Goal: Use online tool/utility: Utilize a website feature to perform a specific function

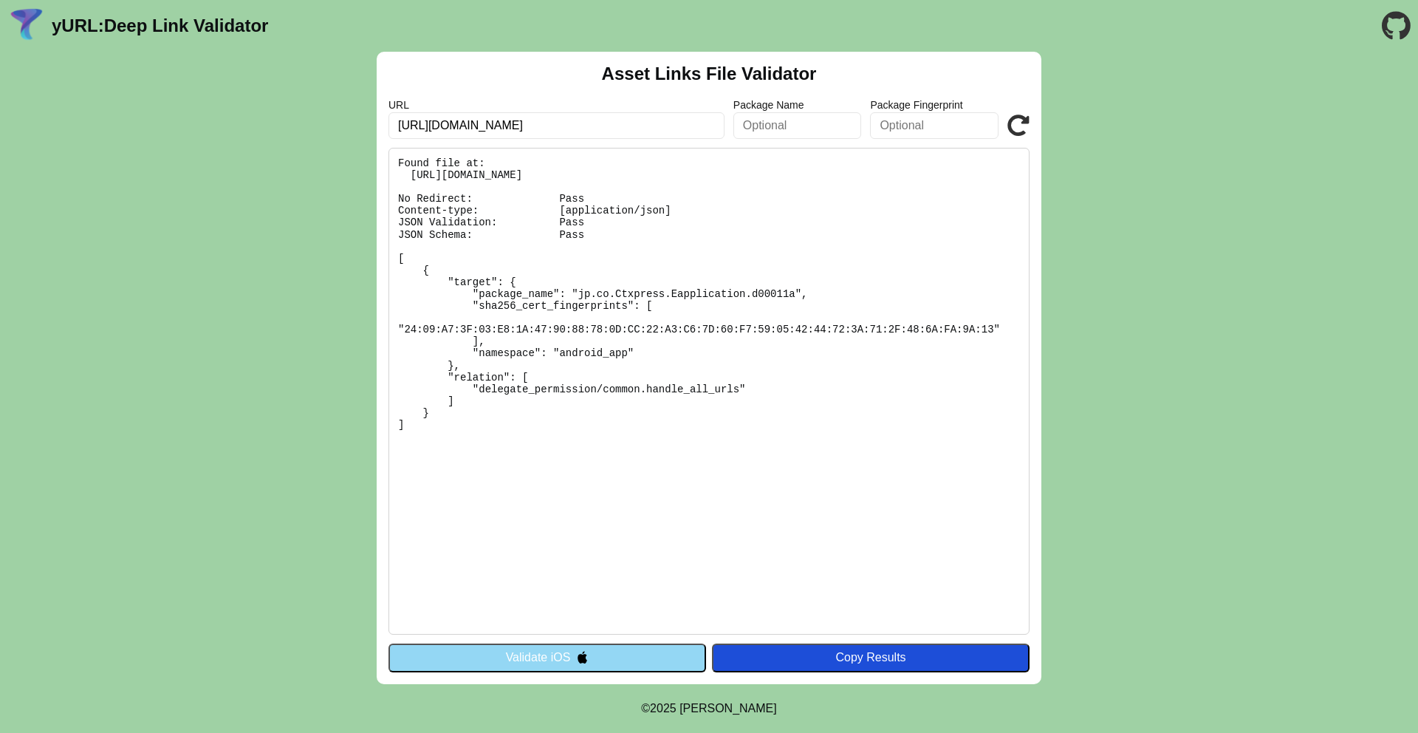
click at [656, 340] on pre "Found file at: https://jp-dev.cityremit.global/.well-known/assetlinks.json No R…" at bounding box center [708, 391] width 641 height 487
click at [612, 360] on pre "Found file at: https://jp-dev.cityremit.global/.well-known/assetlinks.json No R…" at bounding box center [708, 391] width 641 height 487
click at [1017, 130] on icon at bounding box center [1018, 125] width 22 height 22
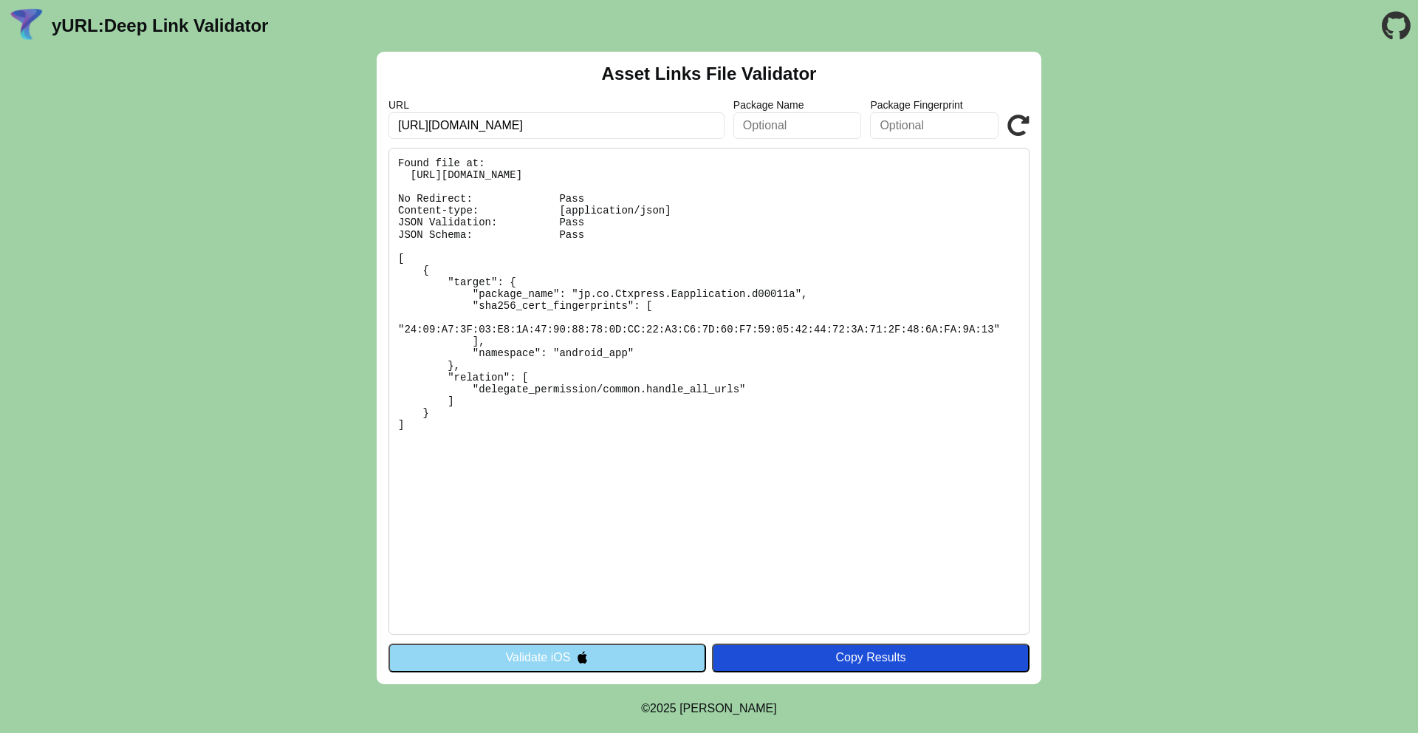
click at [1017, 130] on icon at bounding box center [1018, 125] width 22 height 22
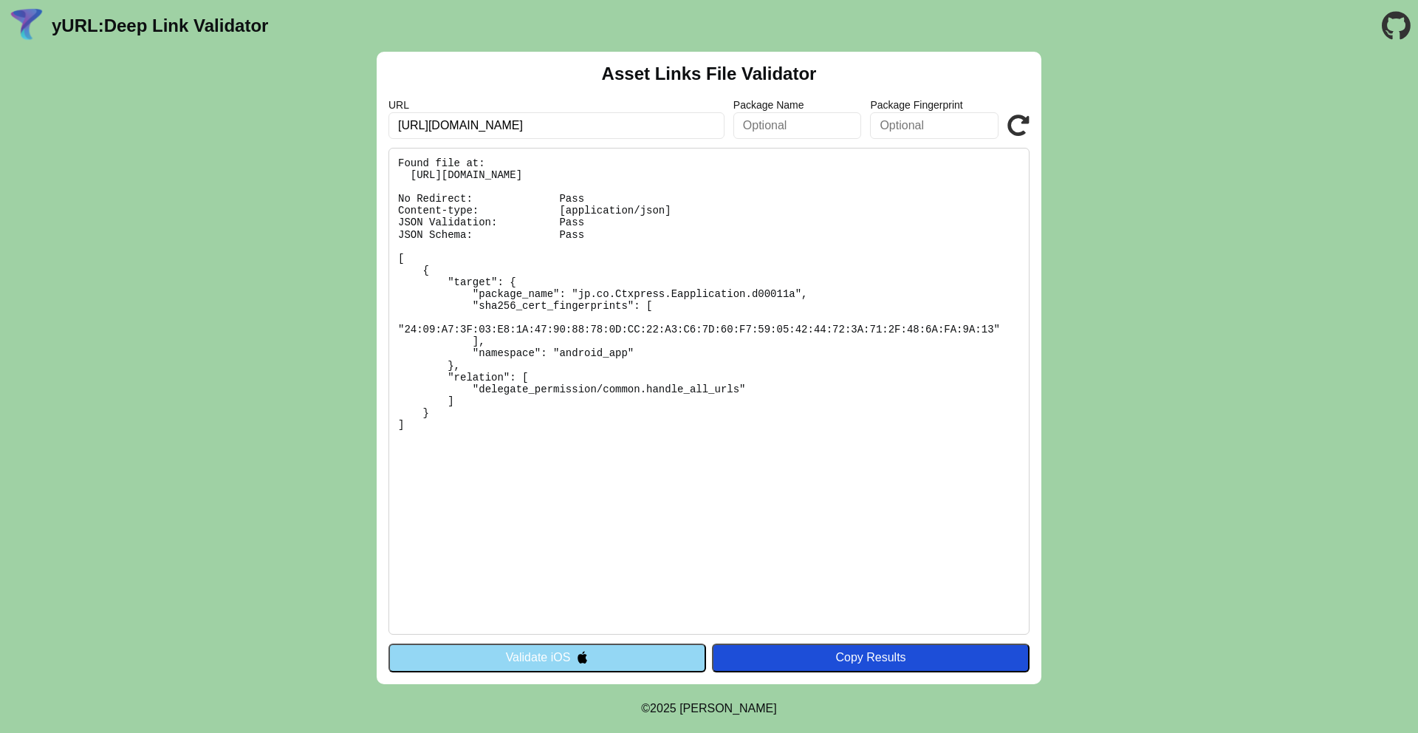
click at [1017, 130] on icon at bounding box center [1018, 125] width 22 height 22
click at [1022, 109] on div "URL https://jp-dev.cityremit.global Package Name Package Fingerprint Validate" at bounding box center [708, 119] width 641 height 40
click at [1021, 122] on icon at bounding box center [1018, 125] width 22 height 22
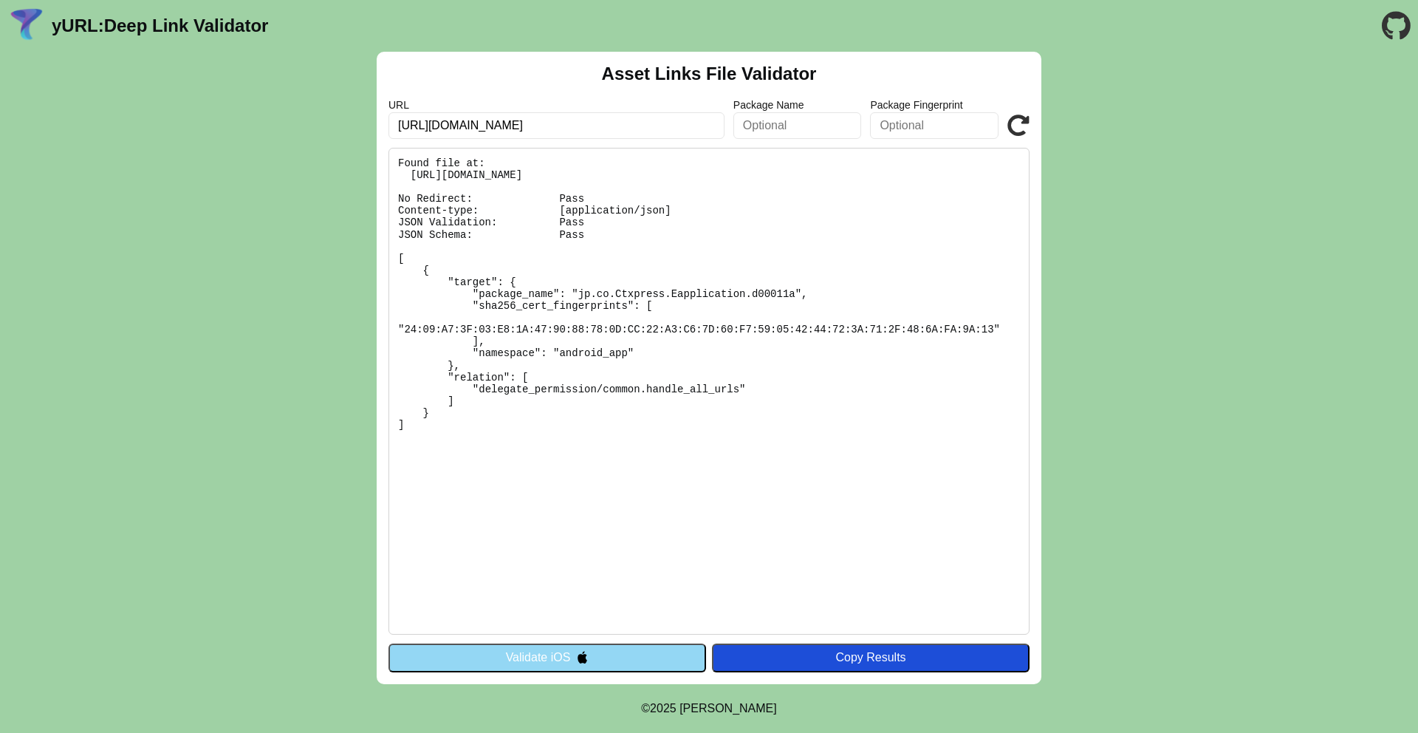
click at [1021, 122] on icon at bounding box center [1018, 125] width 22 height 22
click at [708, 388] on pre "Found file at: [URL][DOMAIN_NAME] No Redirect: Pass Content-type: [application/…" at bounding box center [708, 391] width 641 height 487
click at [349, 264] on div "Asset Links File Validator URL [URL][DOMAIN_NAME] Package Name Package Fingerpr…" at bounding box center [709, 368] width 1418 height 632
click at [1021, 118] on icon at bounding box center [1018, 125] width 22 height 22
click at [840, 324] on pre "Found file at: [URL][DOMAIN_NAME] No Redirect: Pass Content-type: [application/…" at bounding box center [708, 391] width 641 height 487
